Goal: Download file/media

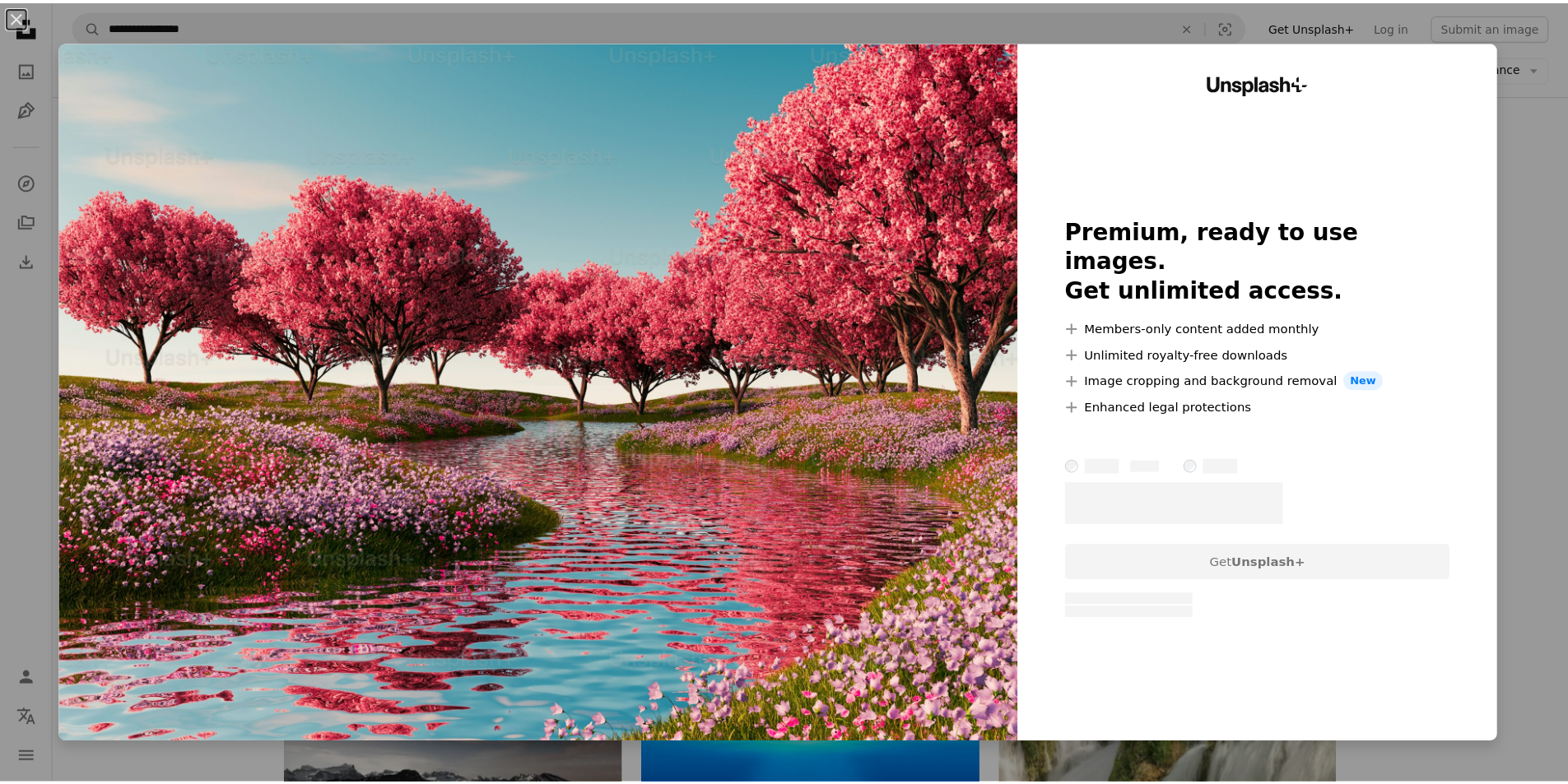
scroll to position [3149, 0]
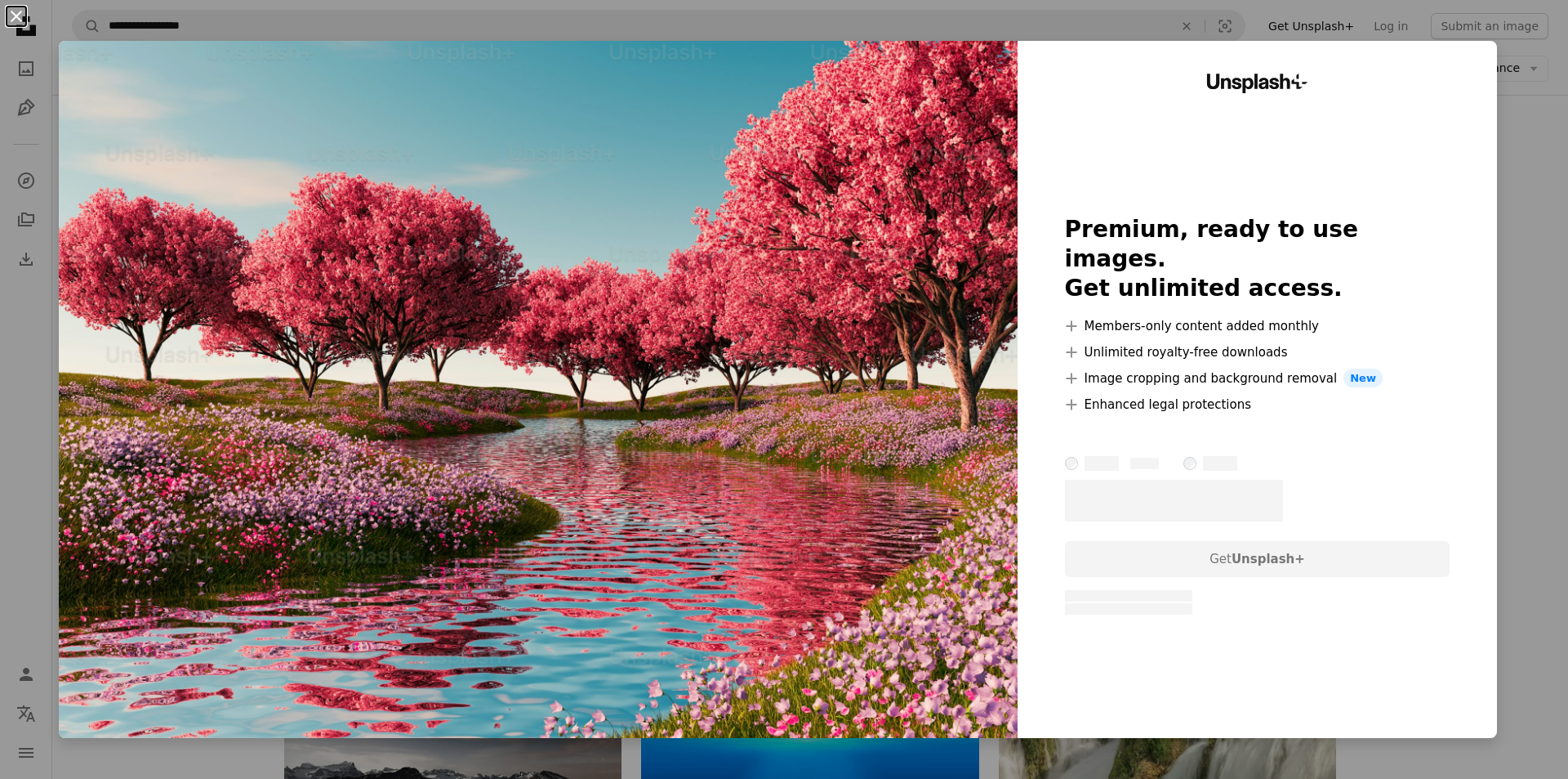
click at [18, 9] on button "An X shape" at bounding box center [16, 16] width 20 height 20
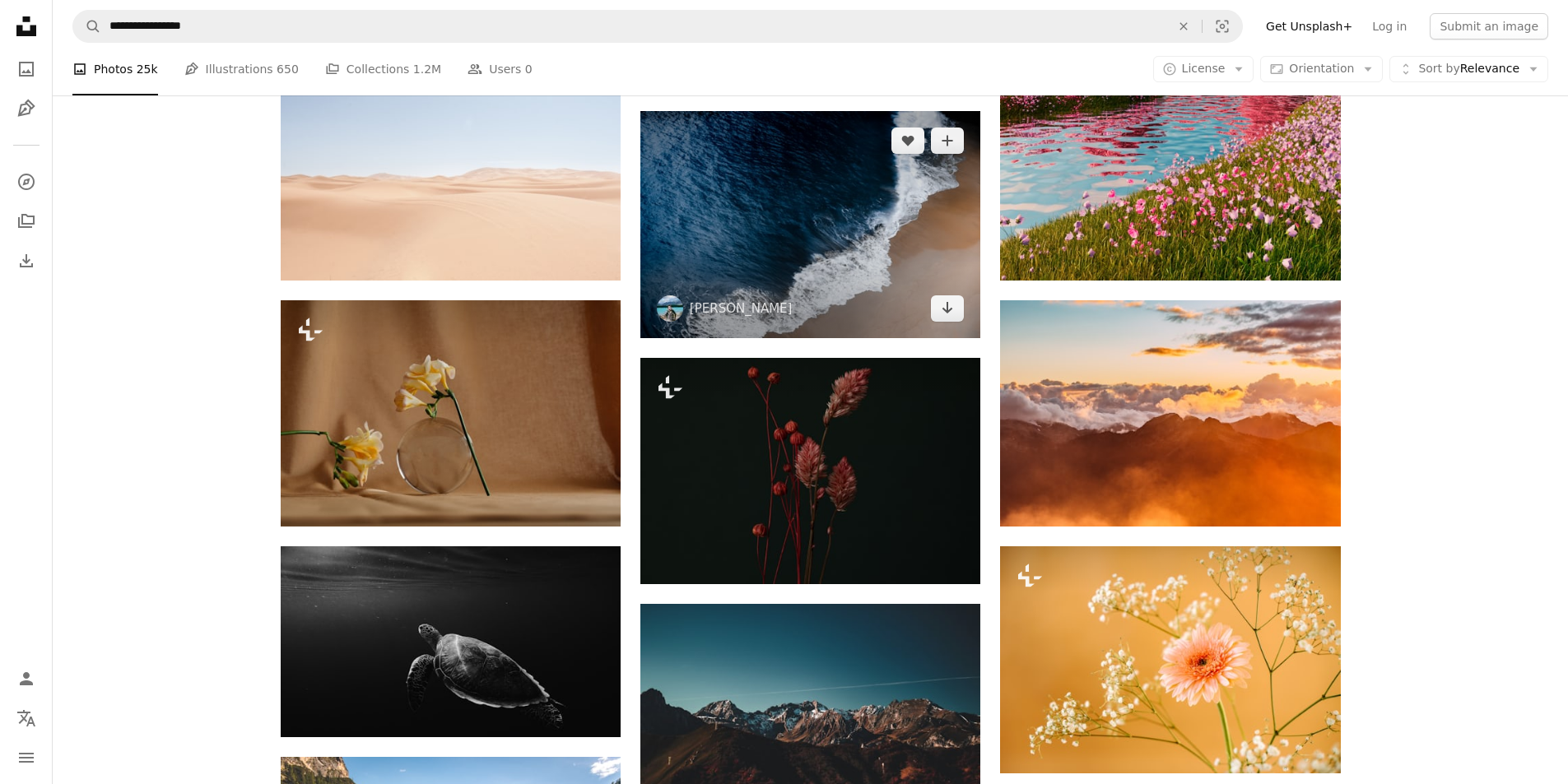
scroll to position [4300, 0]
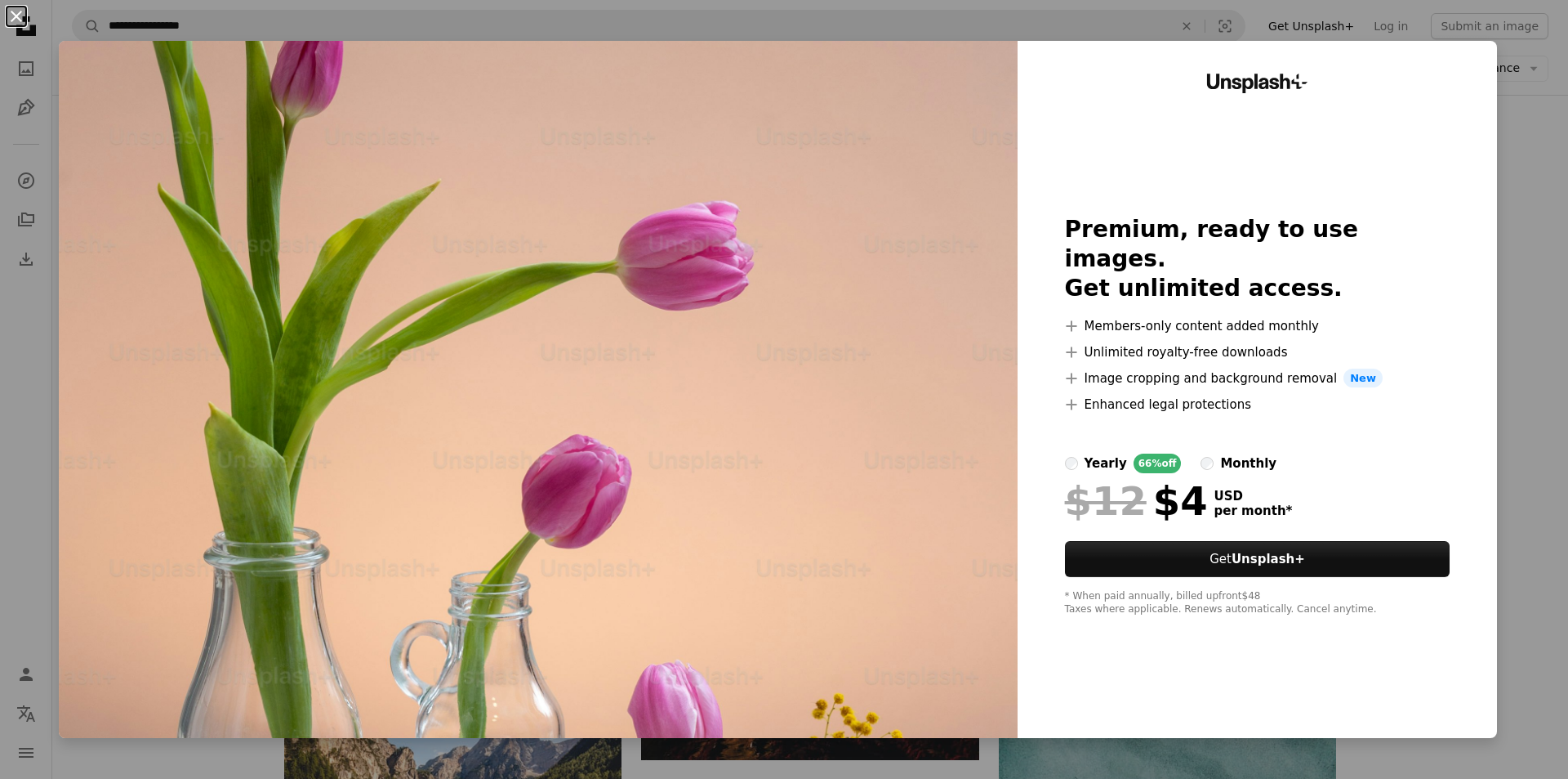
click at [16, 17] on button "An X shape" at bounding box center [16, 16] width 20 height 20
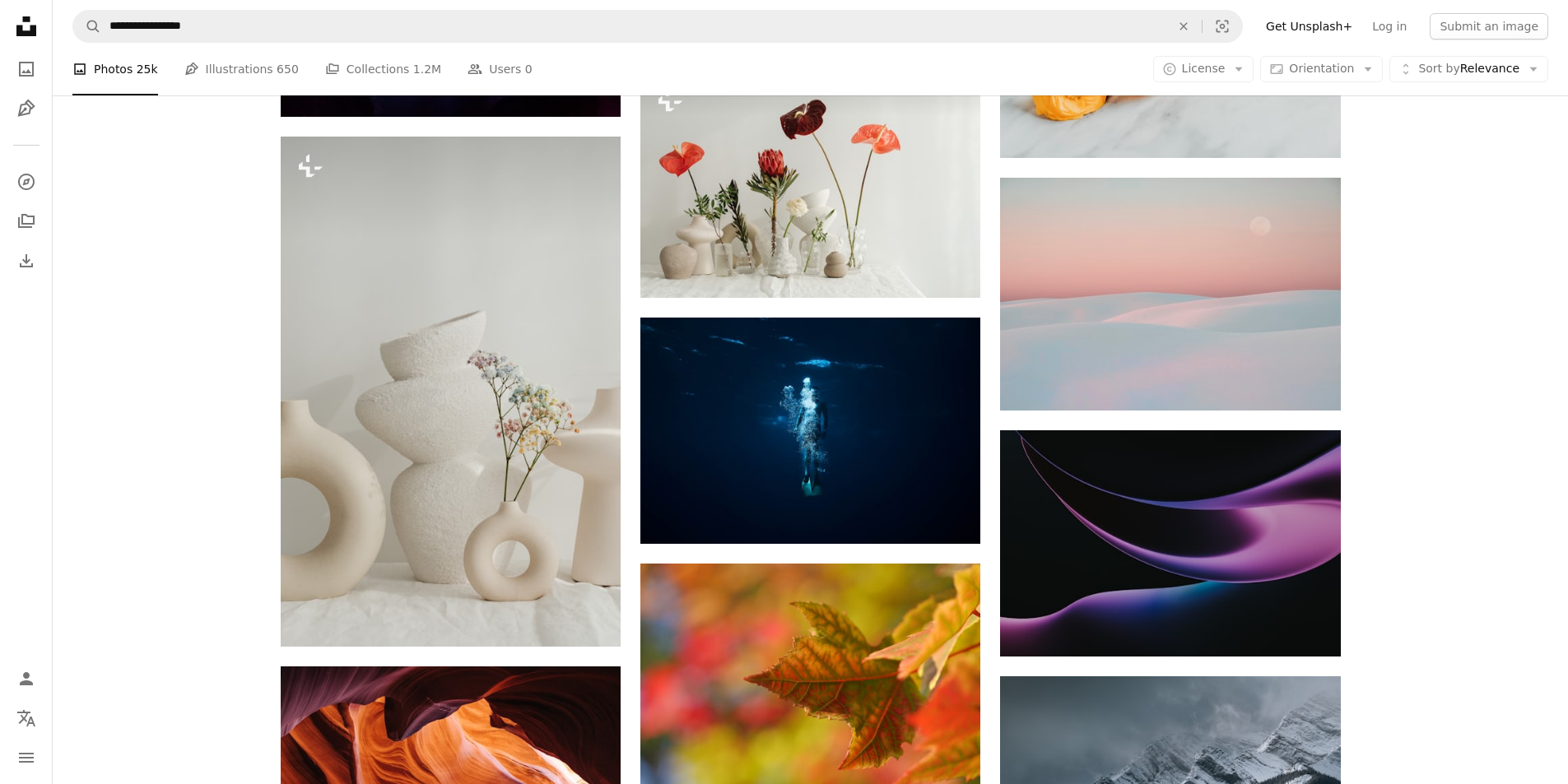
scroll to position [12937, 0]
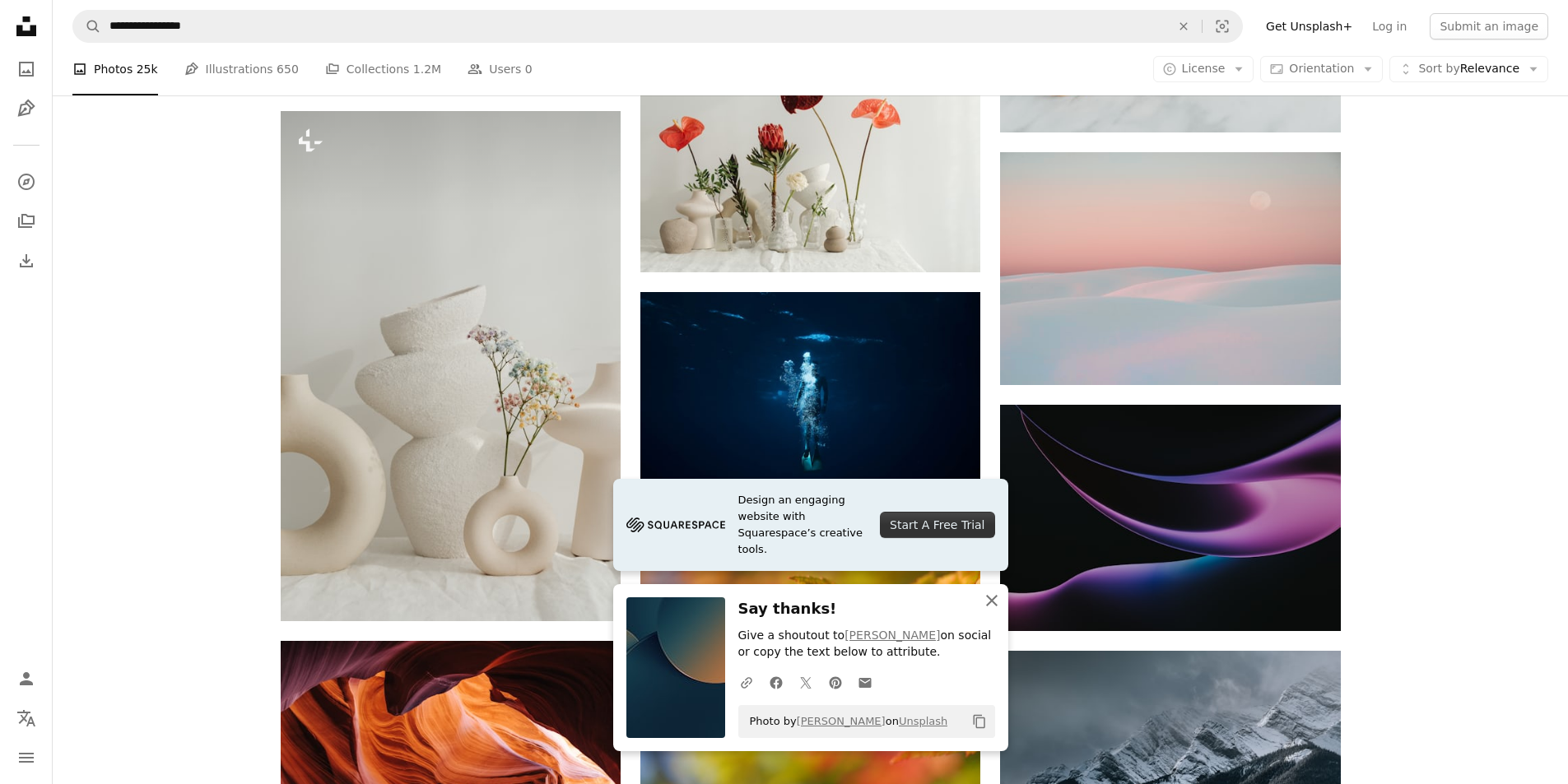
click at [990, 605] on icon "An X shape" at bounding box center [992, 600] width 20 height 20
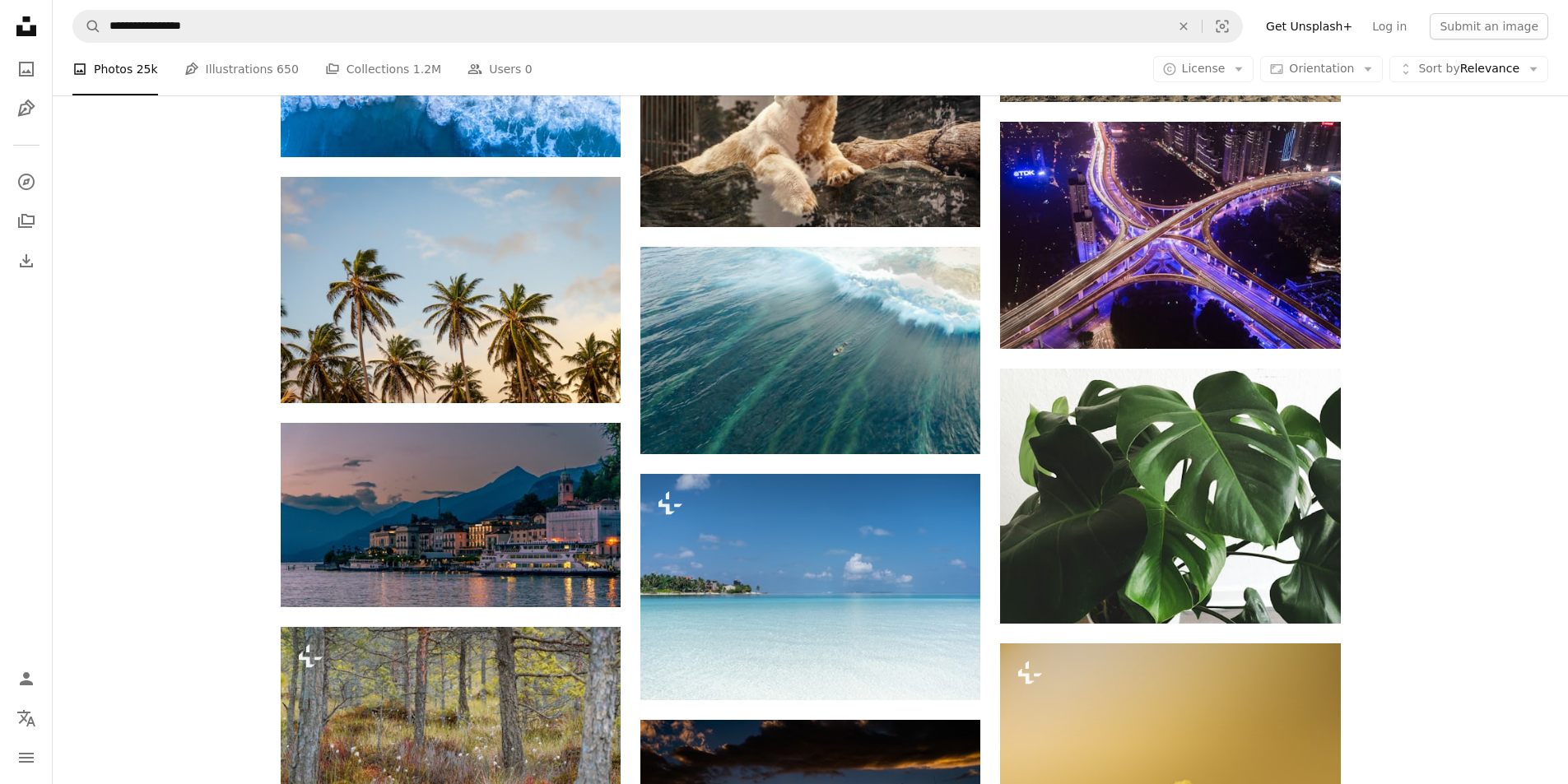
scroll to position [16227, 0]
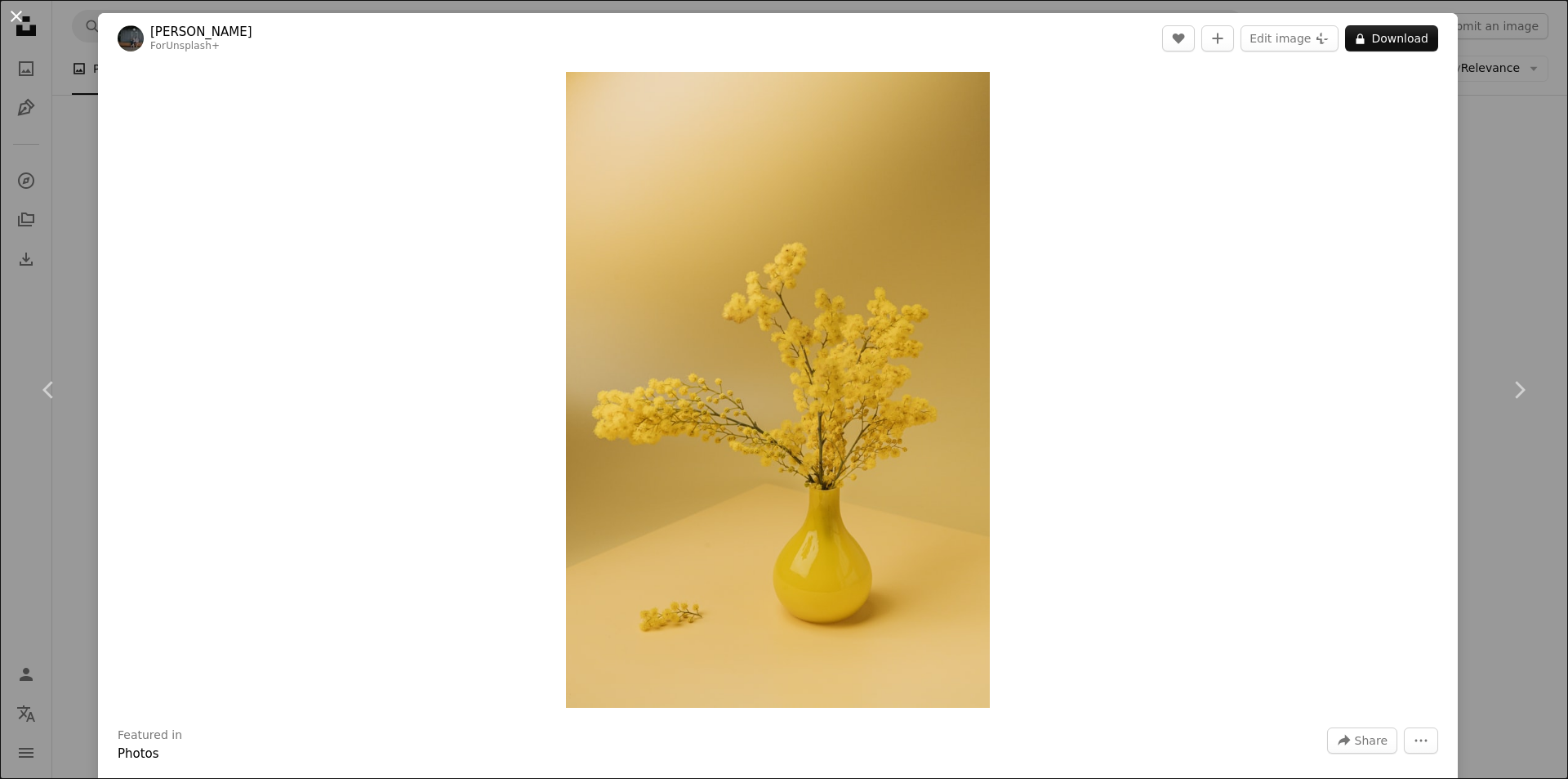
click at [18, 15] on button "An X shape" at bounding box center [16, 16] width 20 height 20
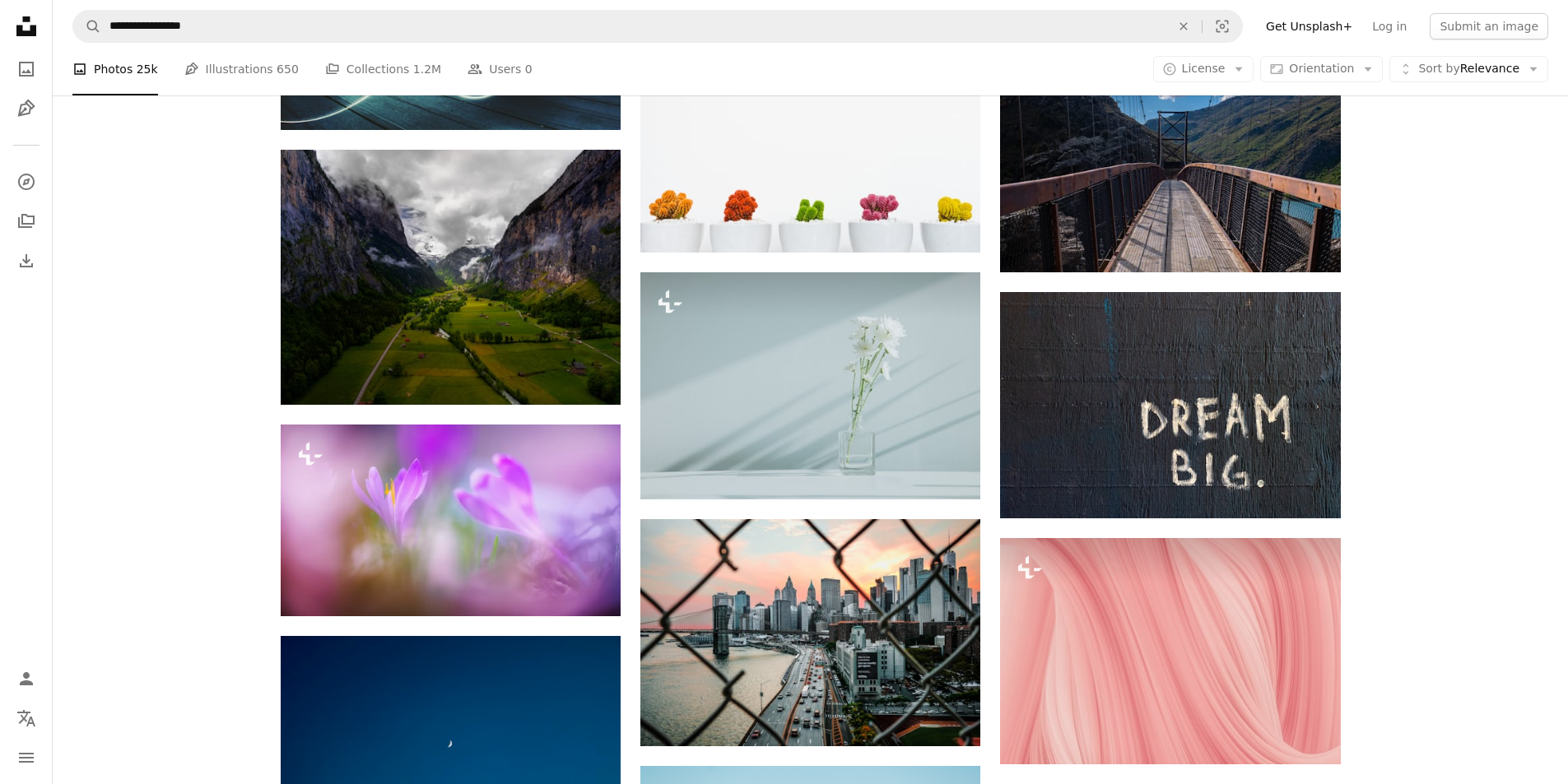
scroll to position [21080, 0]
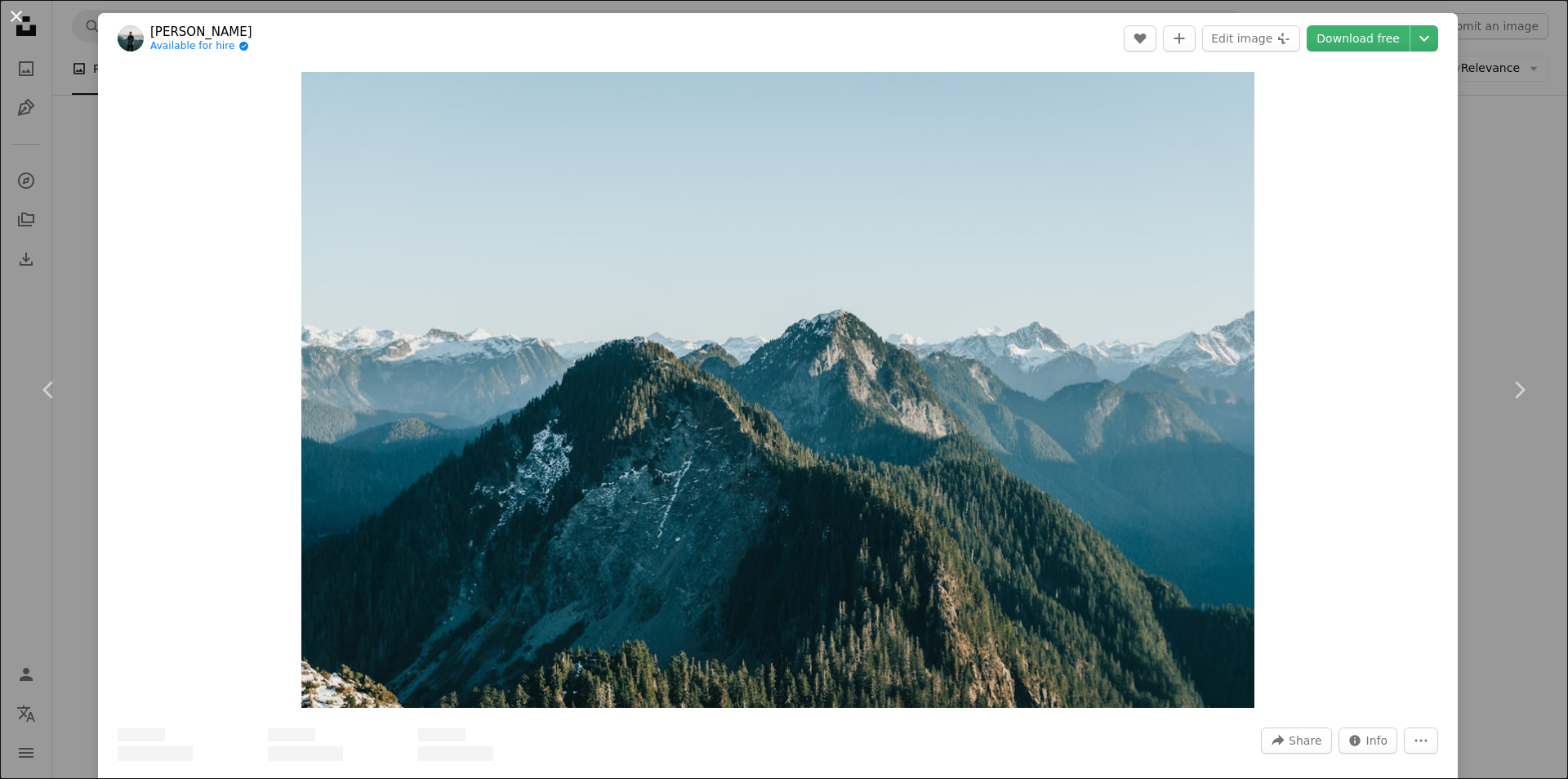
click at [16, 14] on button "An X shape" at bounding box center [16, 16] width 20 height 20
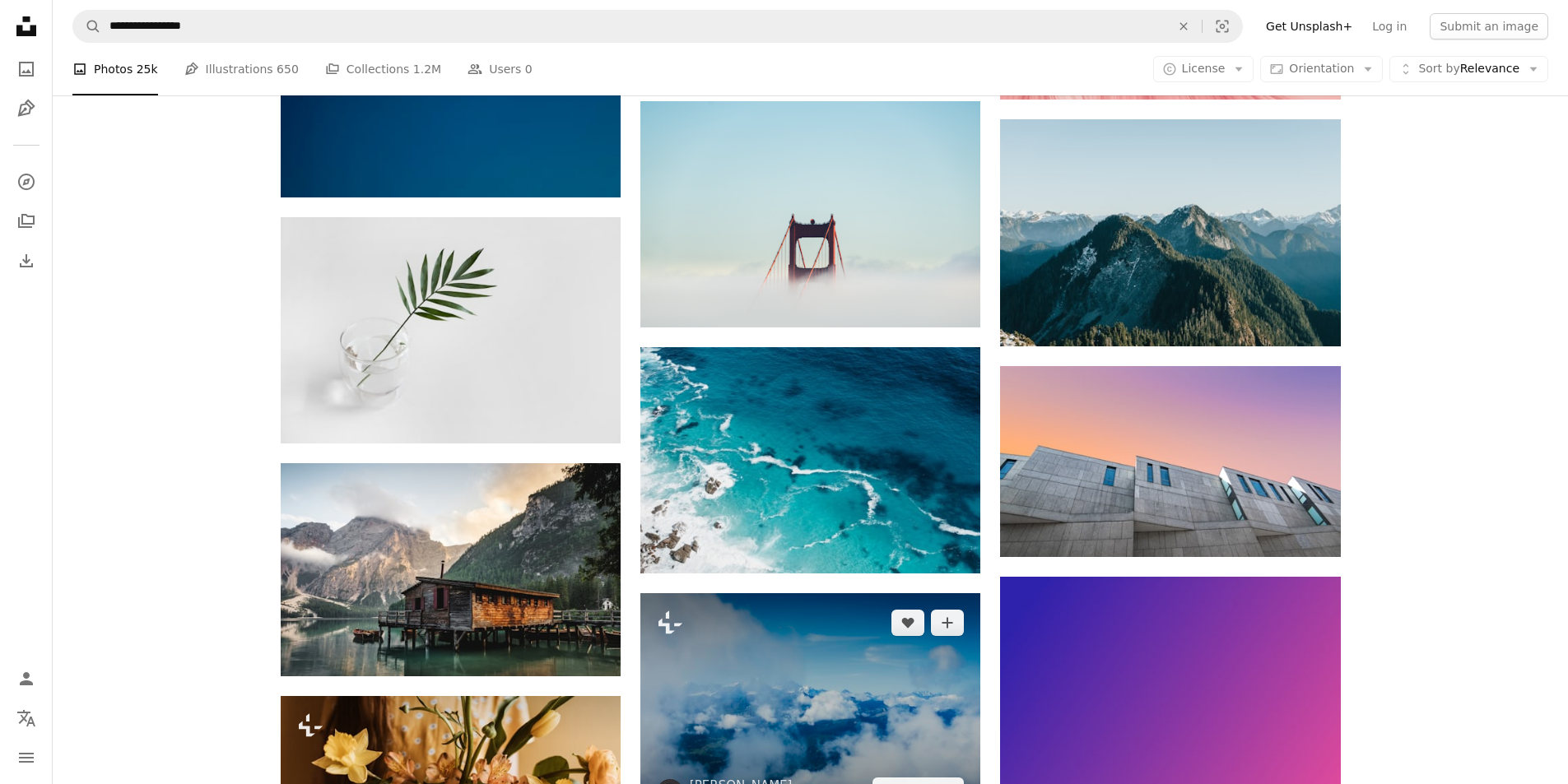
scroll to position [22067, 0]
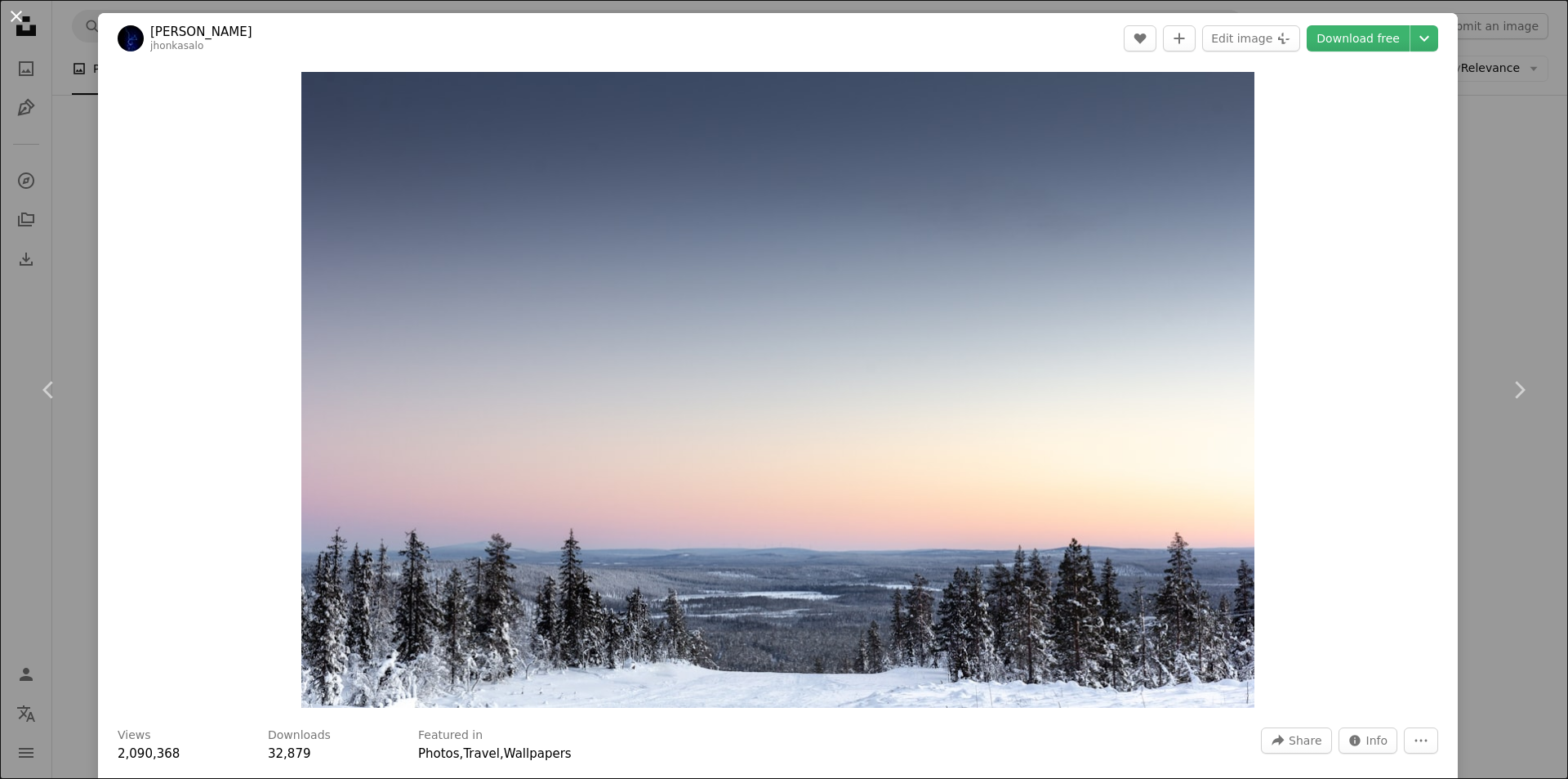
click at [18, 21] on button "An X shape" at bounding box center [16, 16] width 20 height 20
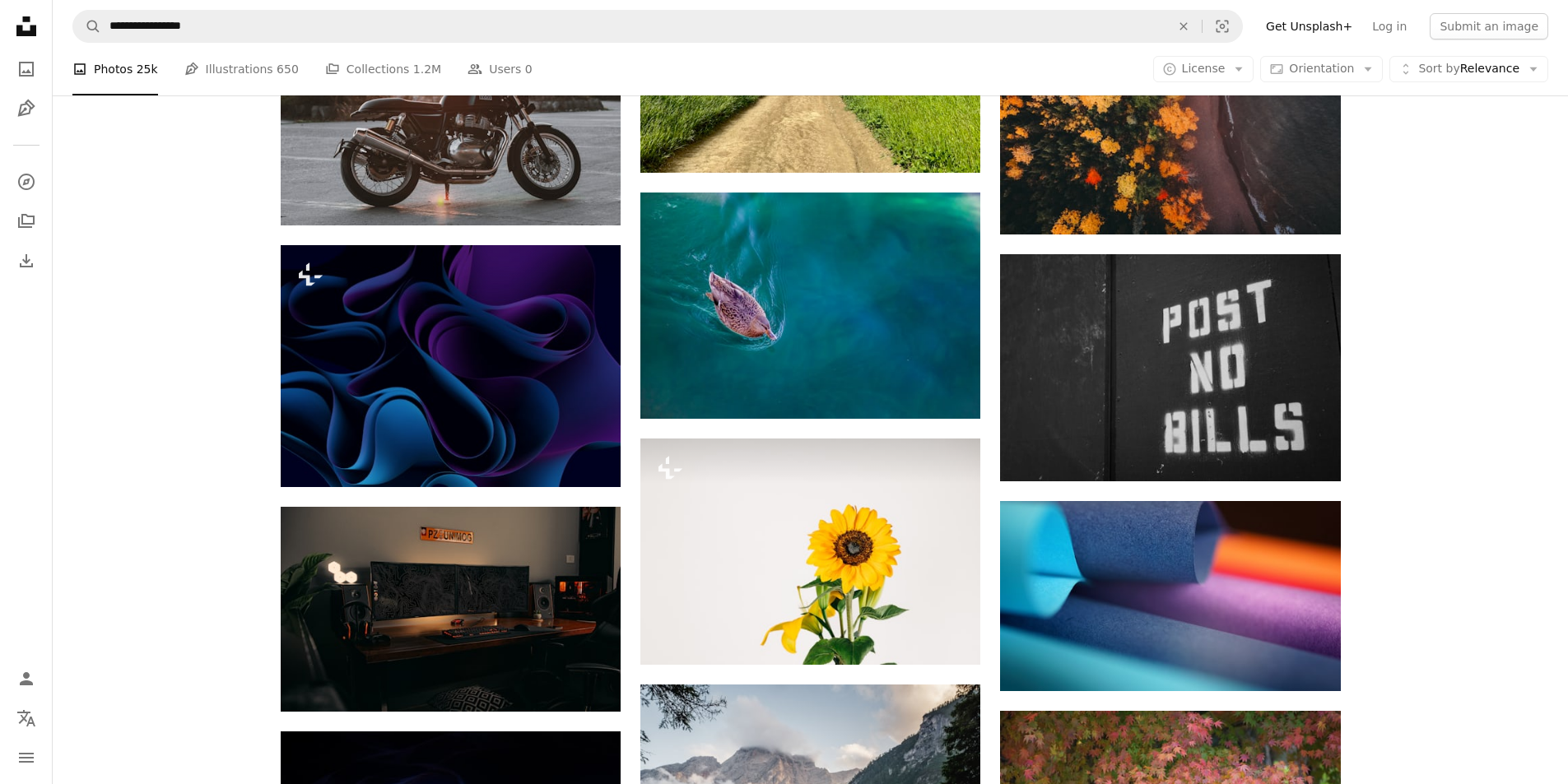
scroll to position [41972, 0]
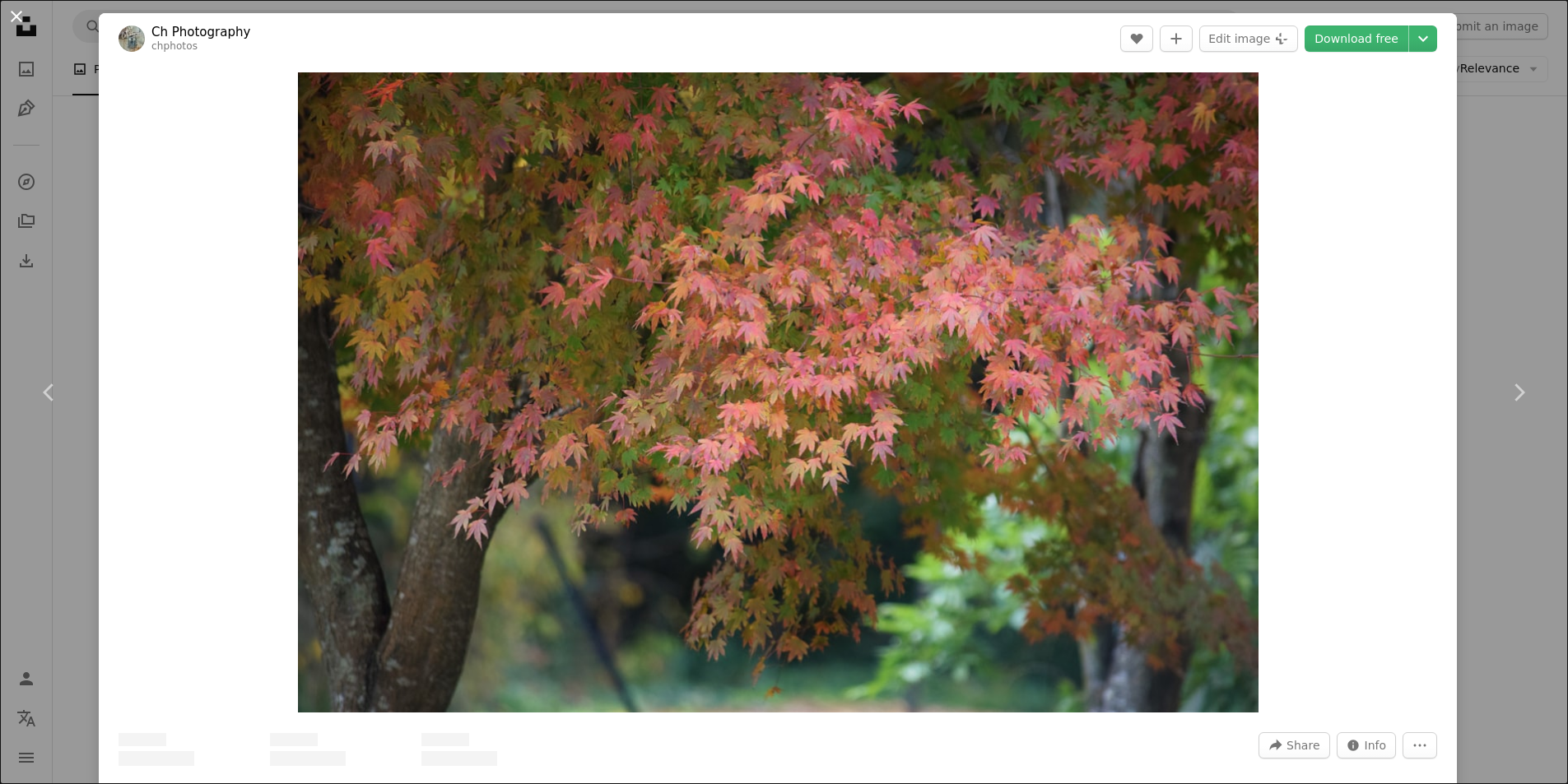
click at [20, 21] on button "An X shape" at bounding box center [16, 16] width 20 height 20
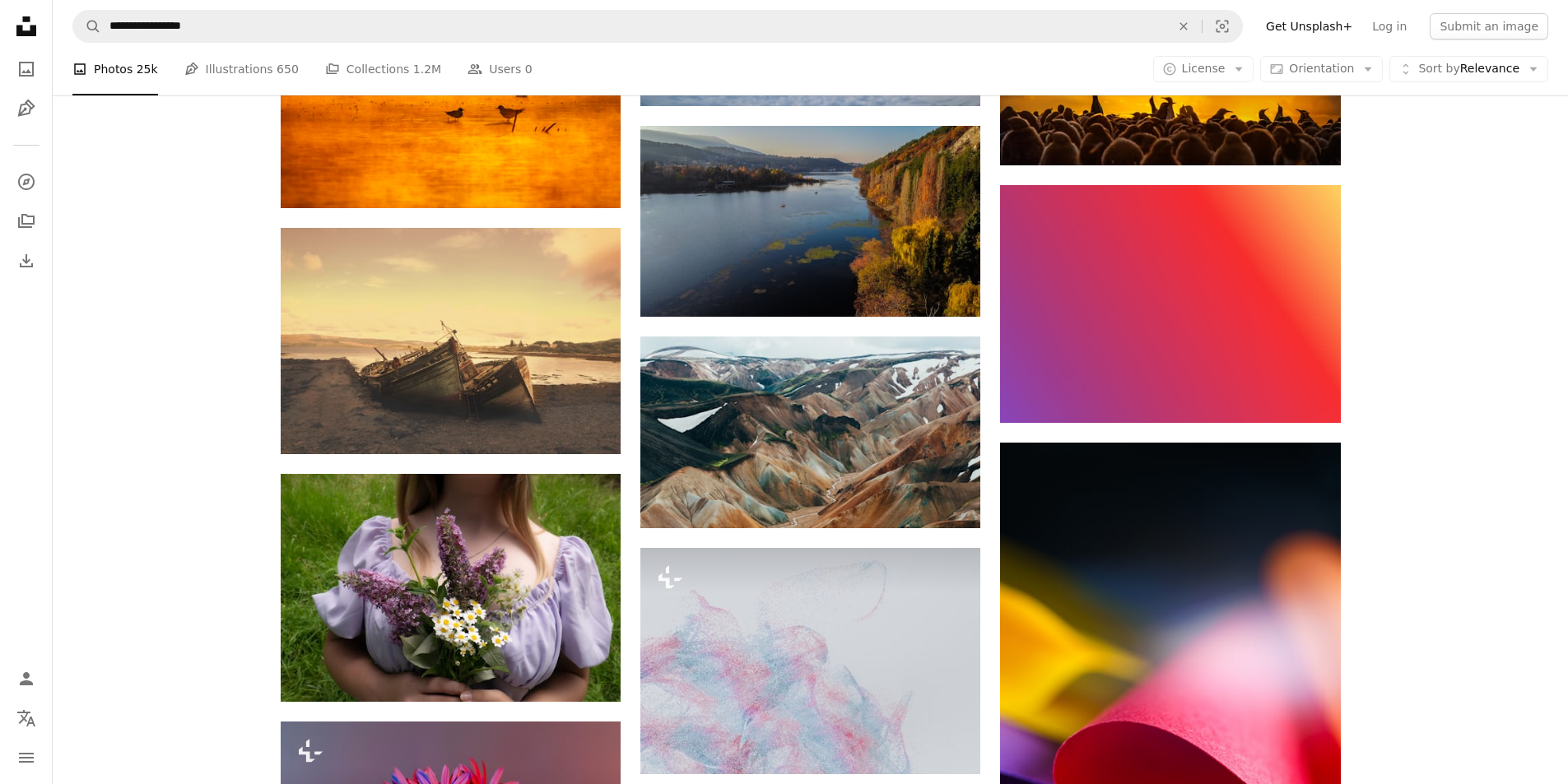
scroll to position [60068, 0]
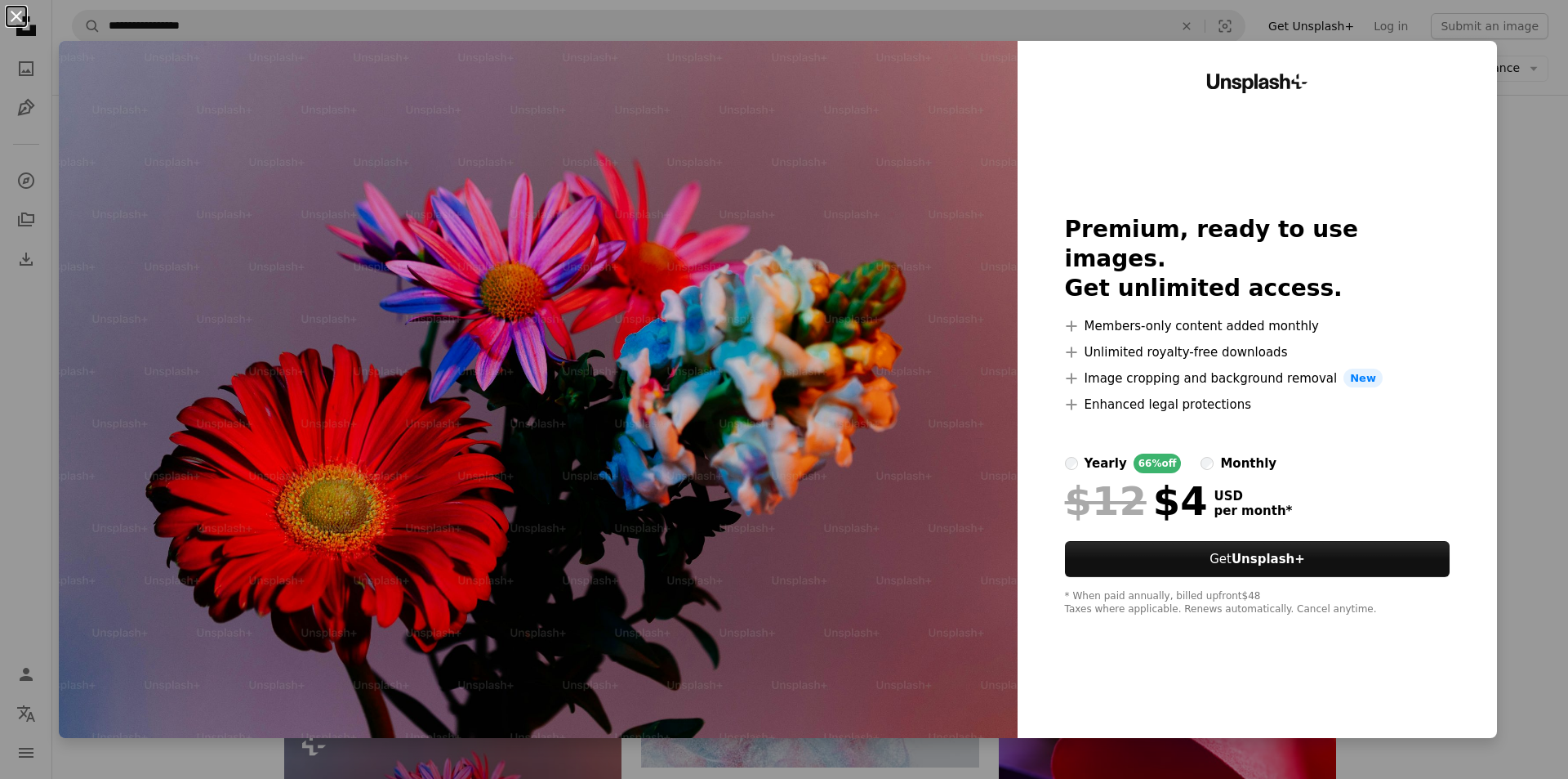
click at [17, 11] on button "An X shape" at bounding box center [16, 16] width 20 height 20
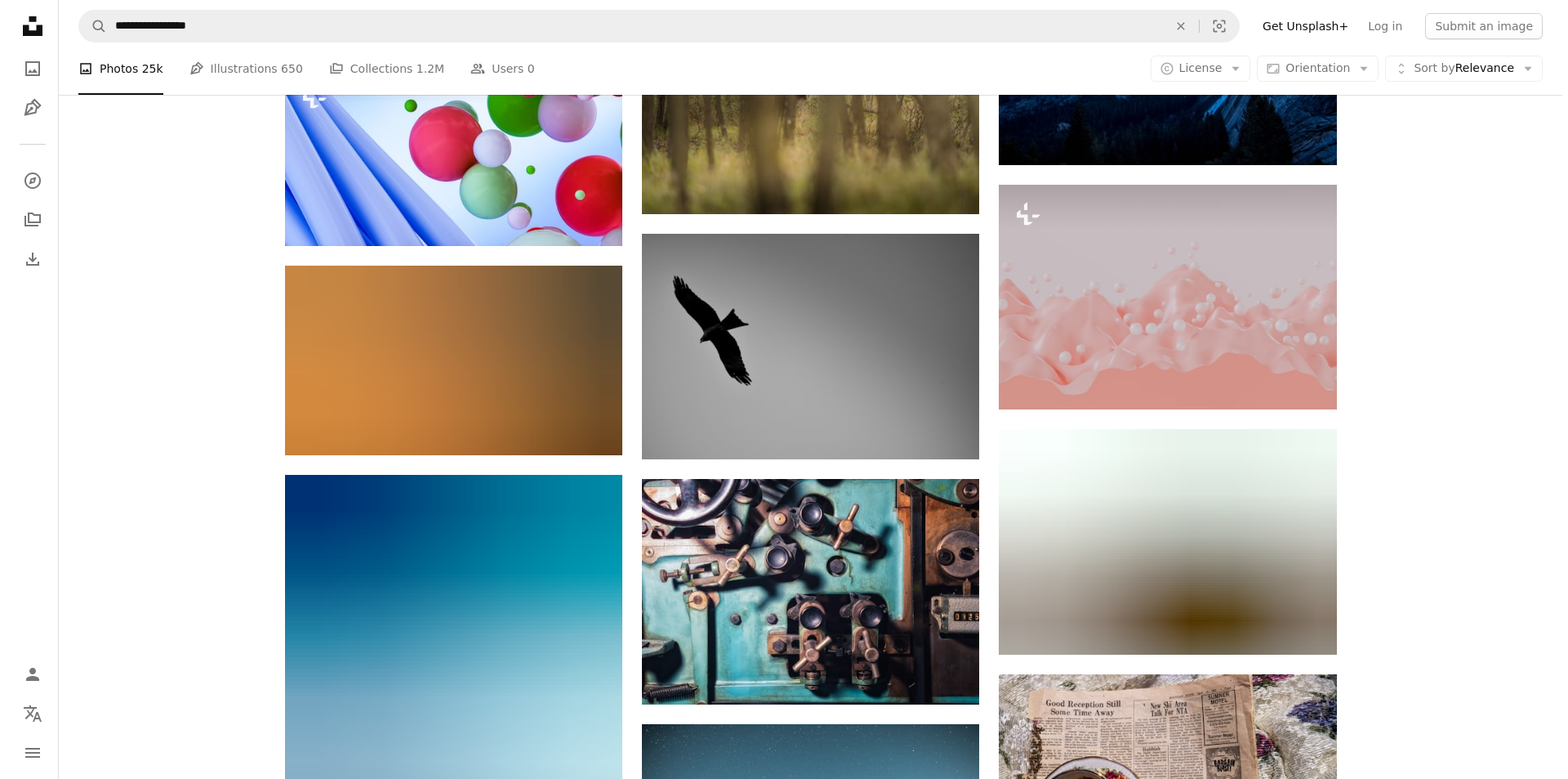
scroll to position [67123, 0]
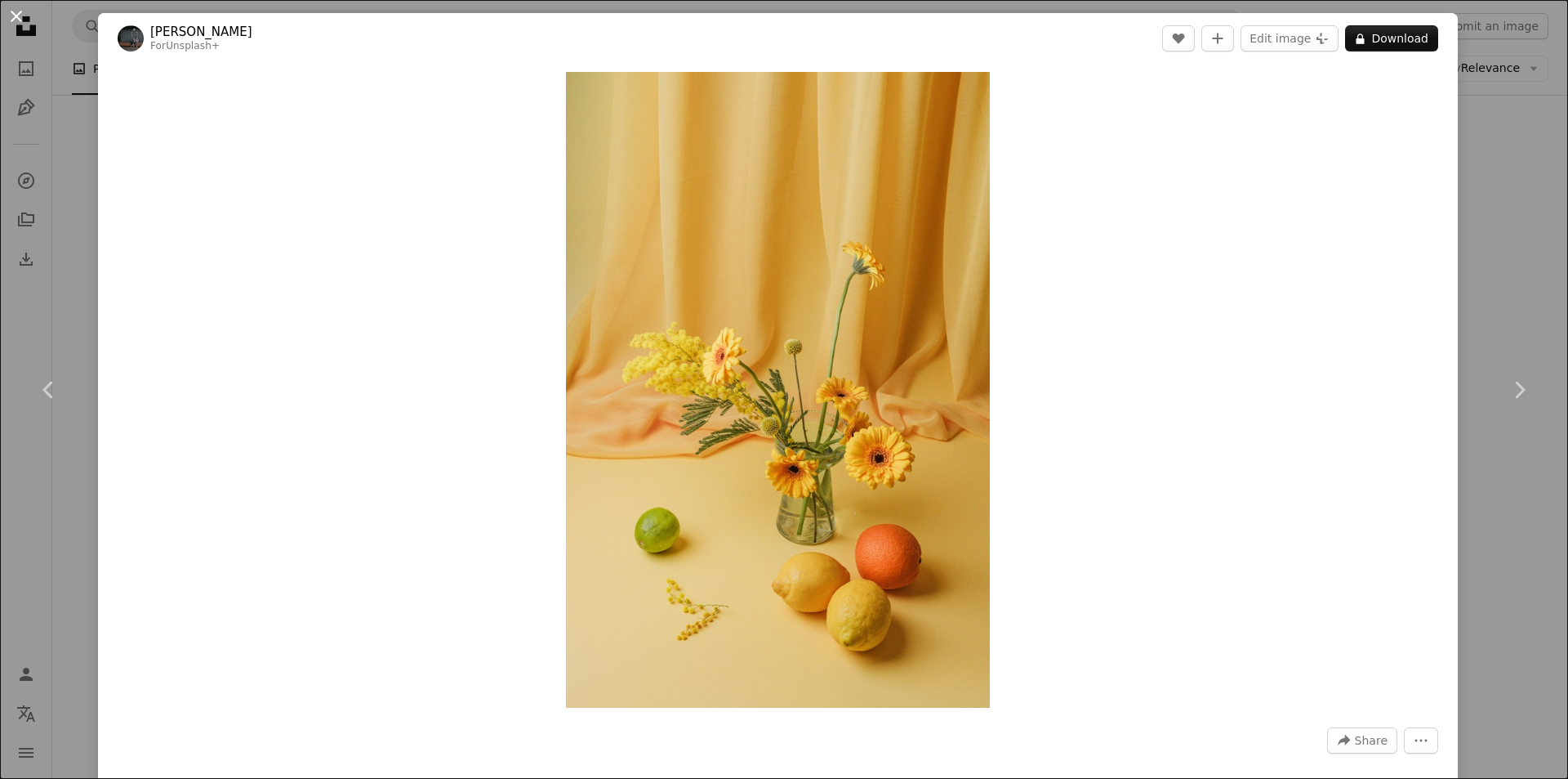
click at [11, 12] on button "An X shape" at bounding box center [16, 16] width 20 height 20
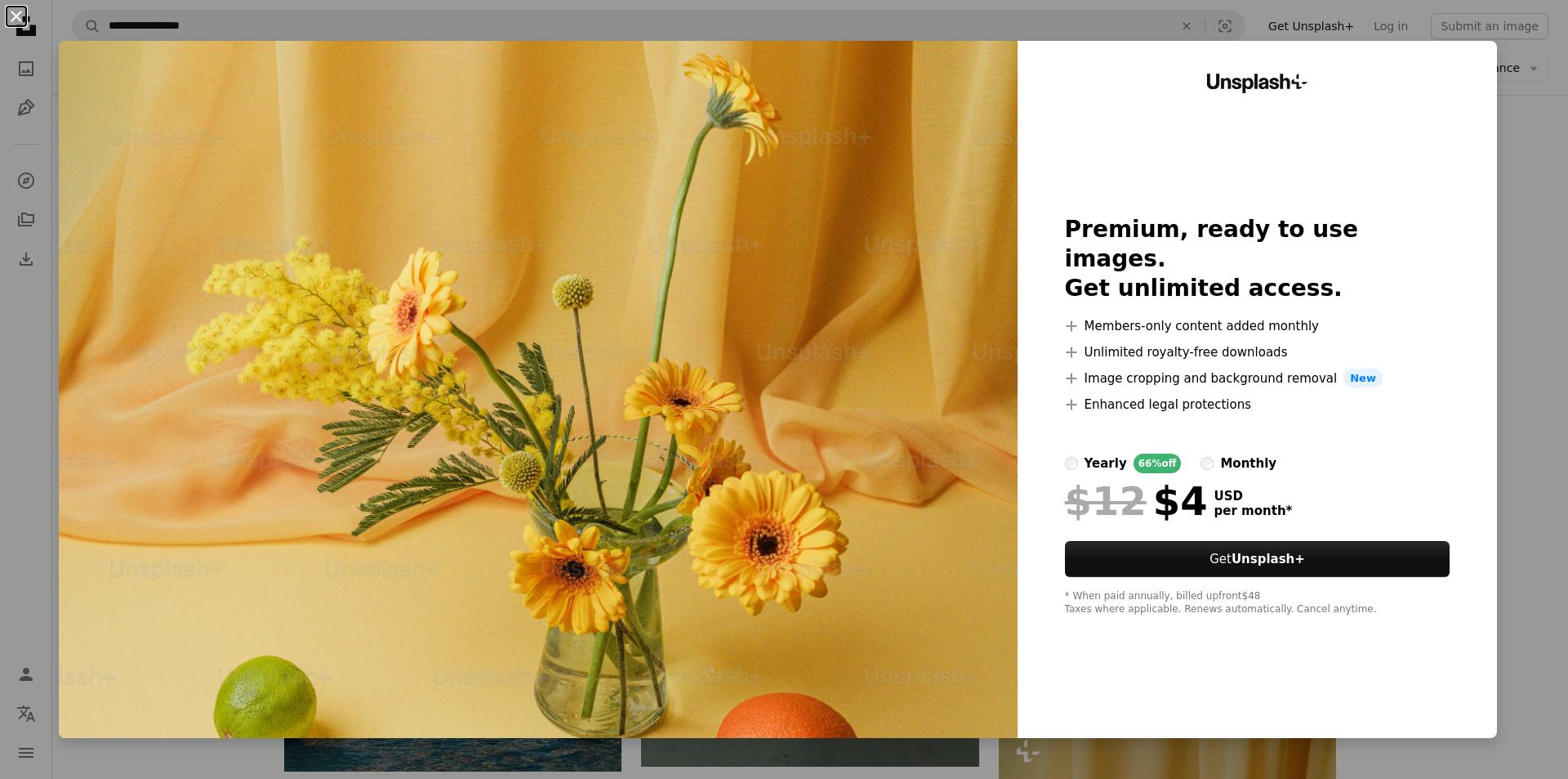
click at [16, 13] on button "An X shape" at bounding box center [16, 16] width 20 height 20
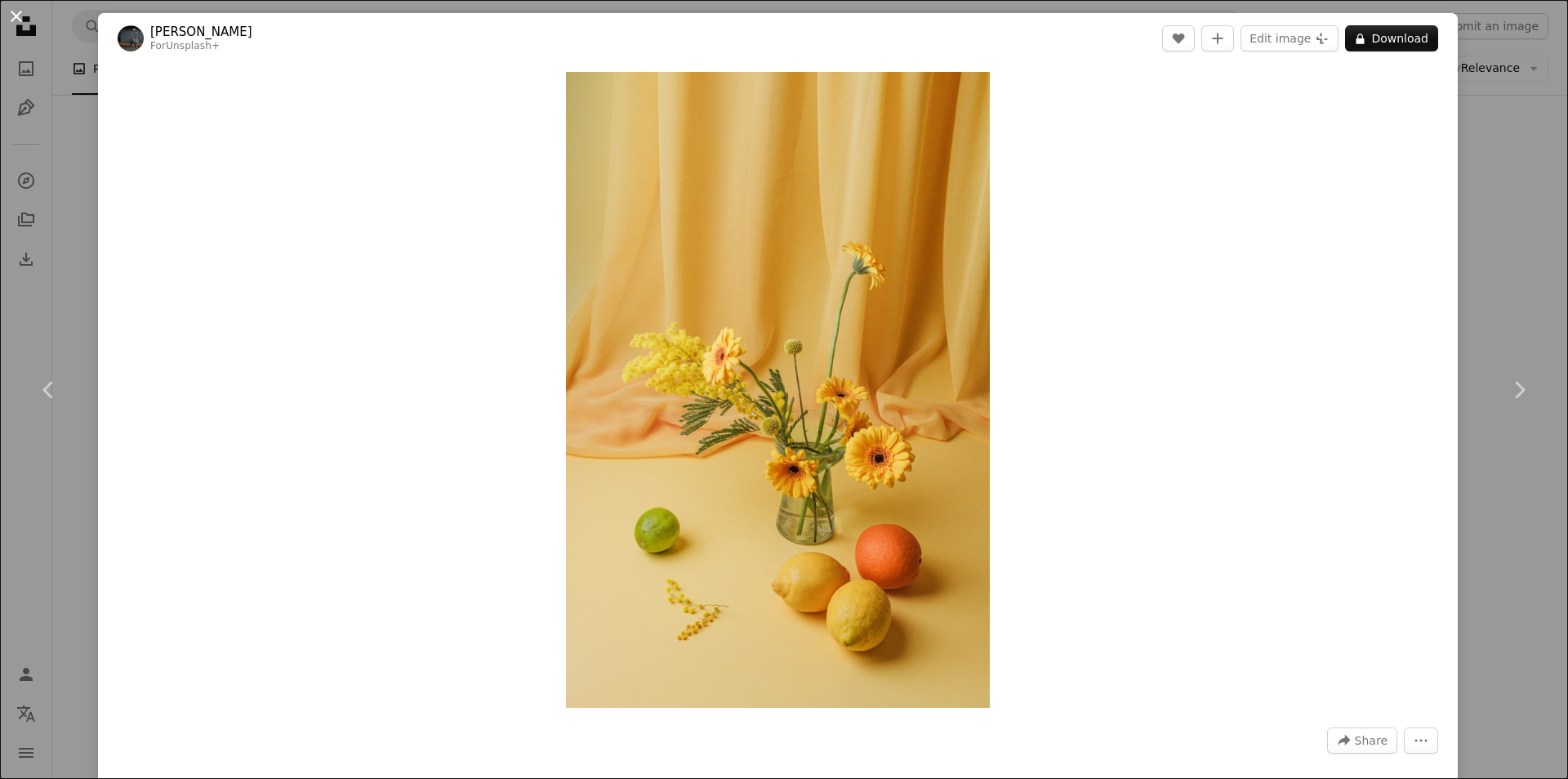
click at [13, 13] on button "An X shape" at bounding box center [16, 16] width 20 height 20
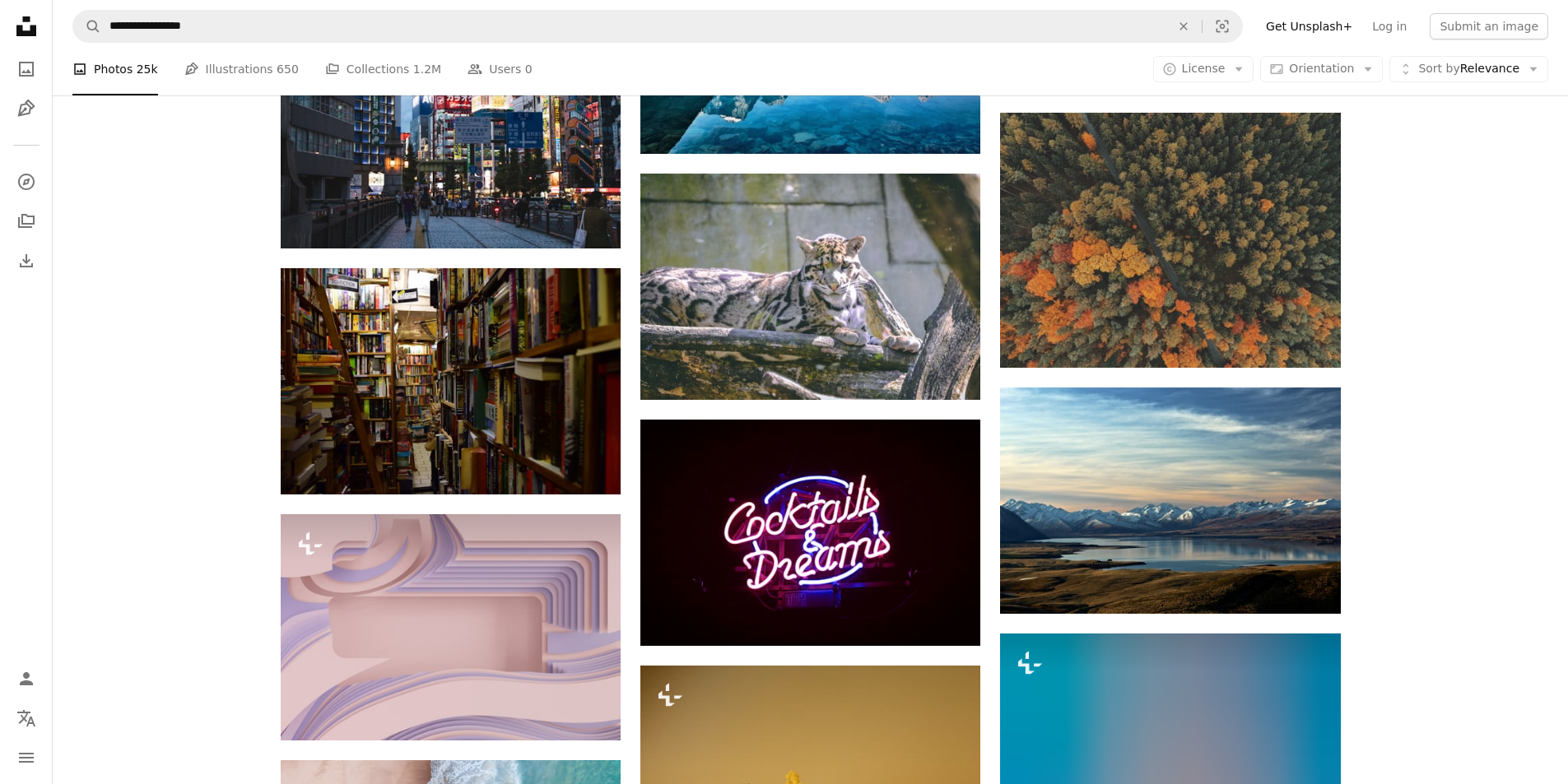
scroll to position [71337, 0]
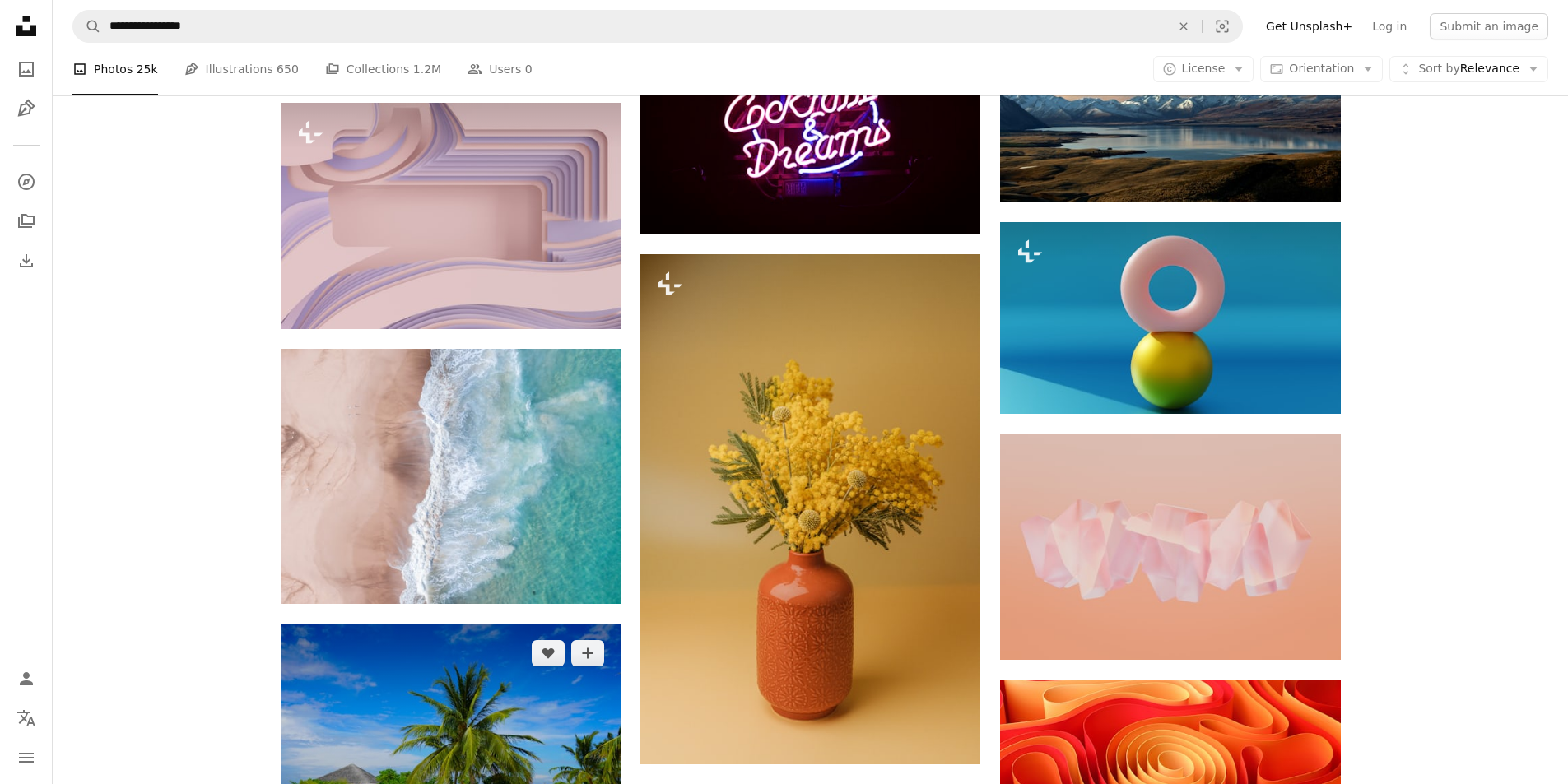
click at [495, 624] on img at bounding box center [450, 737] width 340 height 226
click at [430, 624] on img at bounding box center [450, 737] width 340 height 226
click at [474, 624] on img at bounding box center [450, 737] width 340 height 226
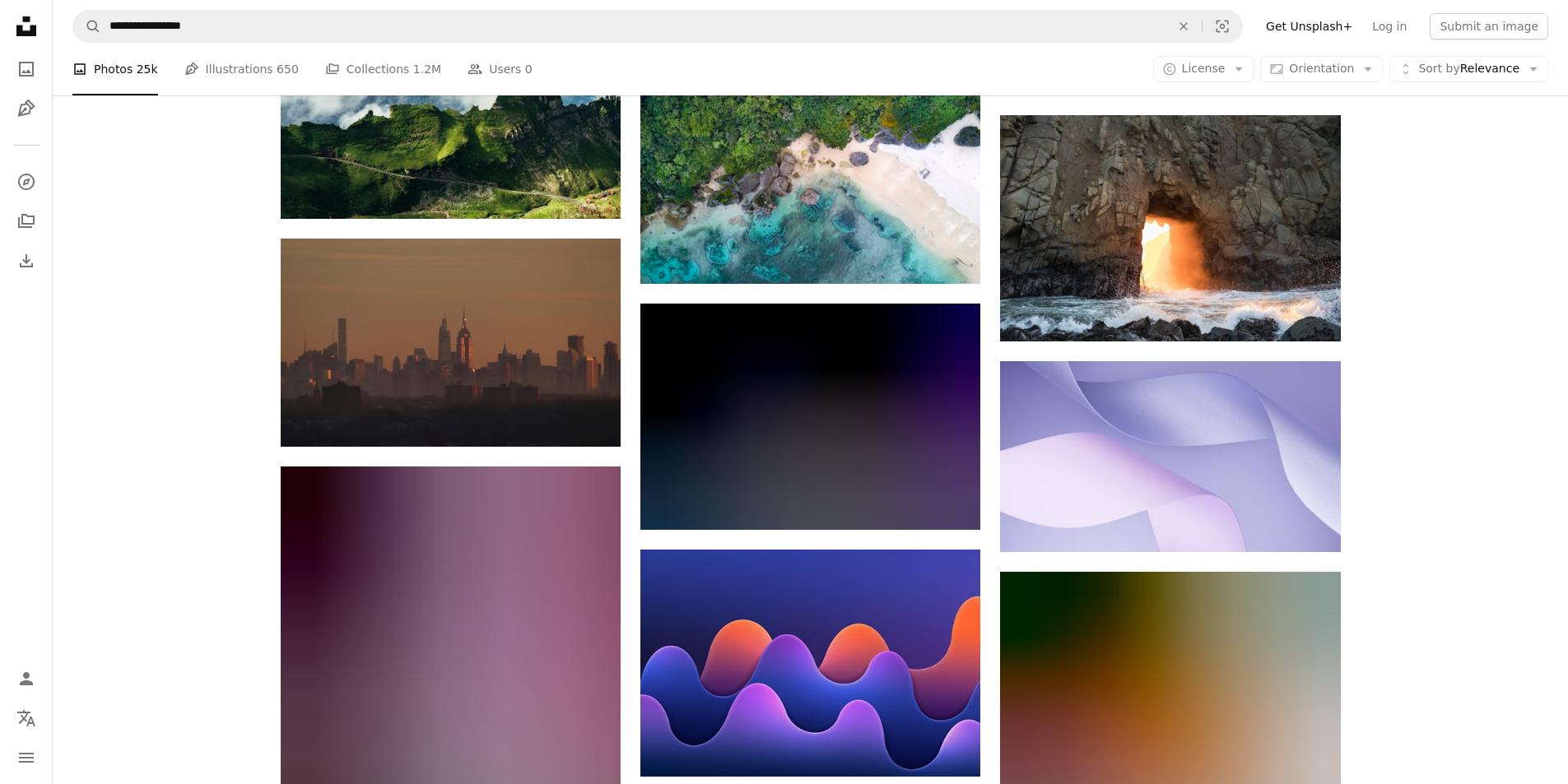
scroll to position [105390, 0]
